Goal: Information Seeking & Learning: Learn about a topic

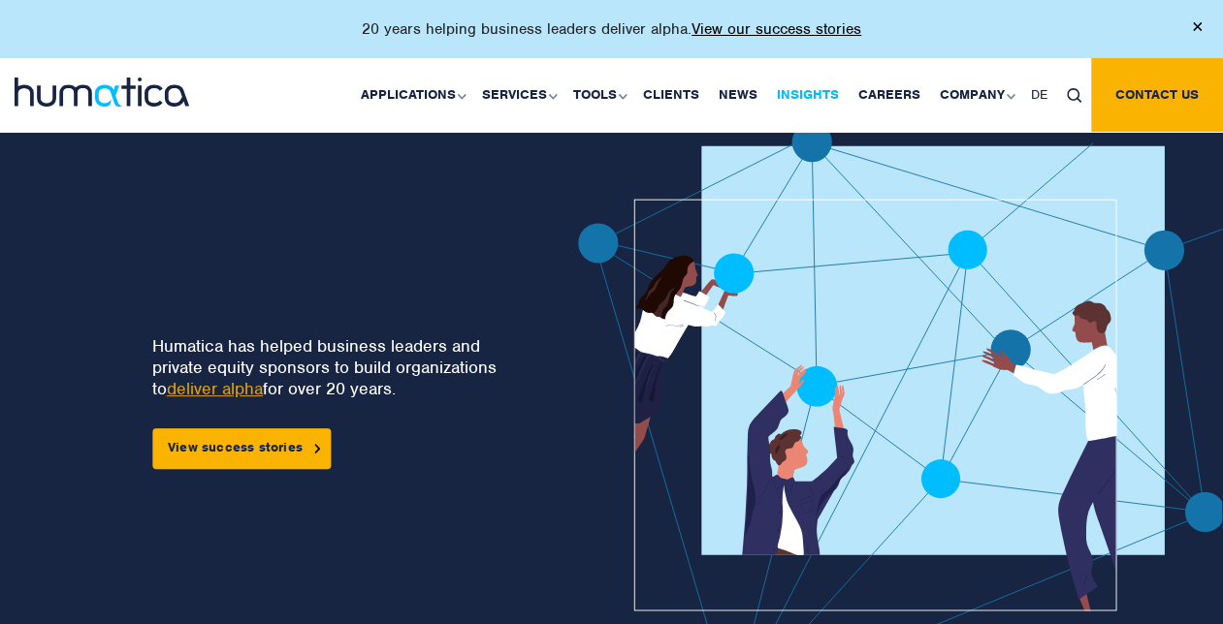
click at [832, 87] on link "Insights" at bounding box center [807, 95] width 81 height 74
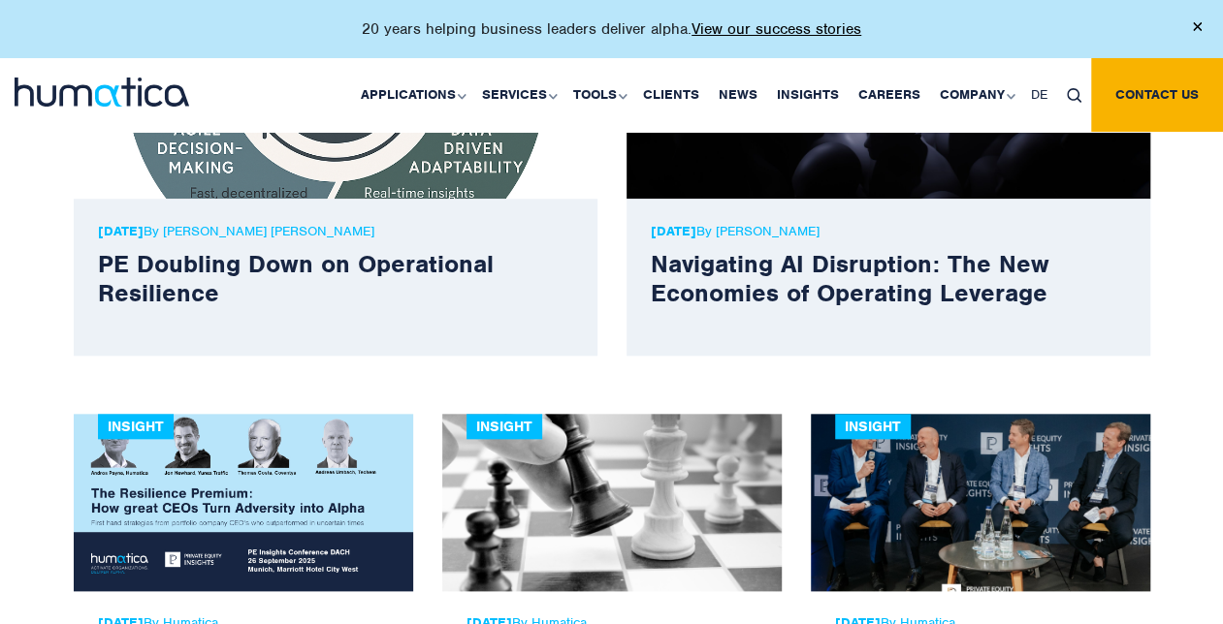
scroll to position [679, 0]
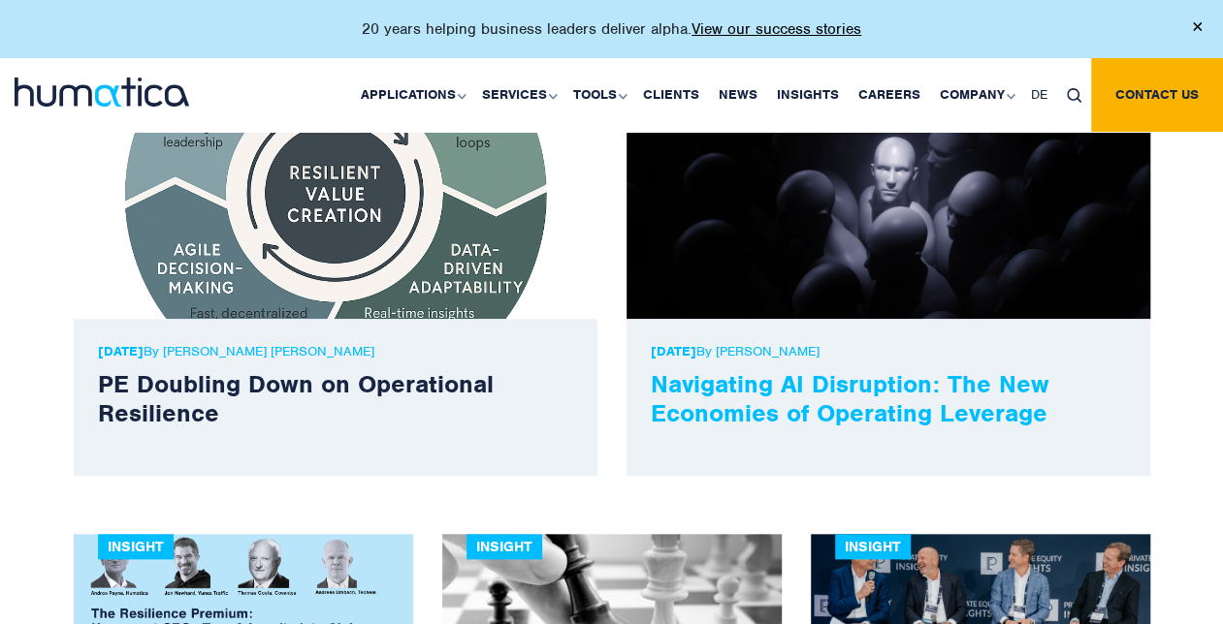
click at [831, 400] on link "Navigating AI Disruption: The New Economies of Operating Leverage" at bounding box center [850, 398] width 398 height 60
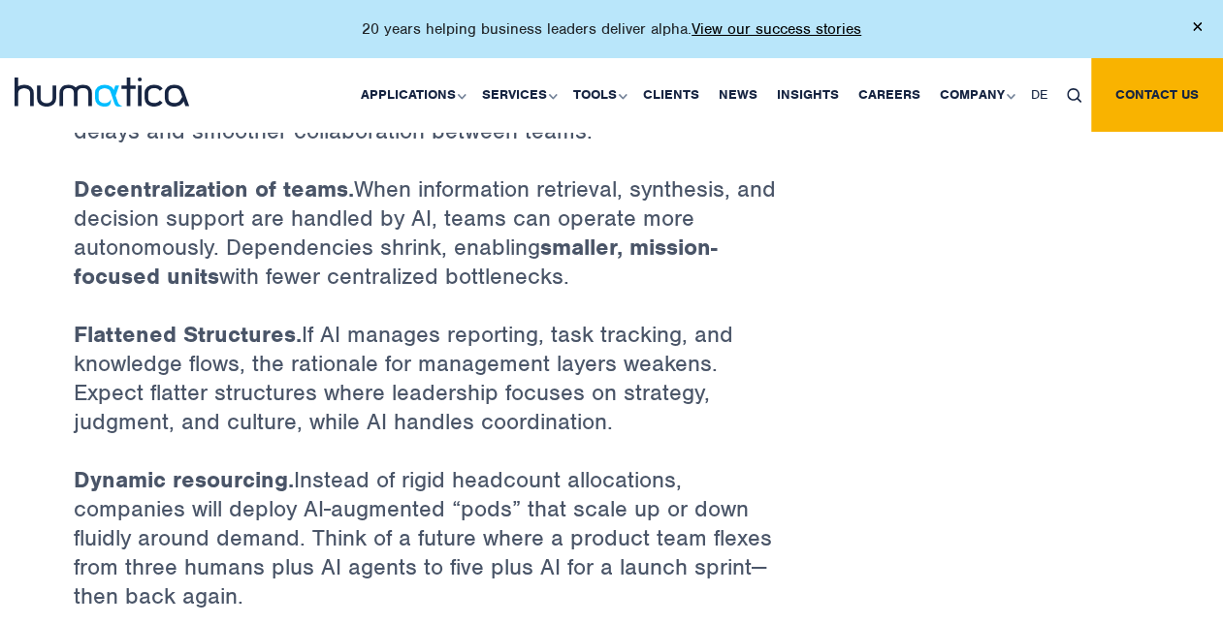
scroll to position [2521, 0]
